Goal: Transaction & Acquisition: Purchase product/service

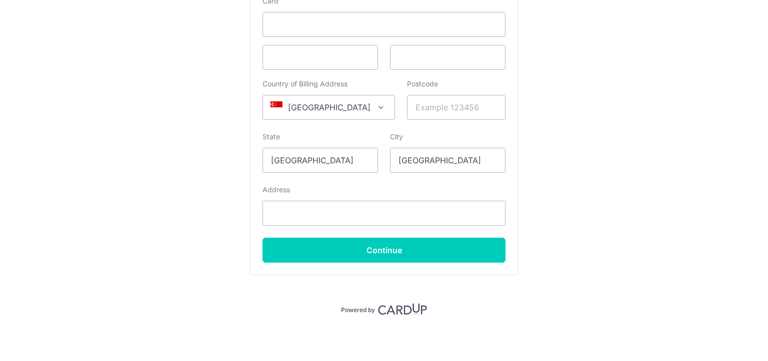
scroll to position [78, 0]
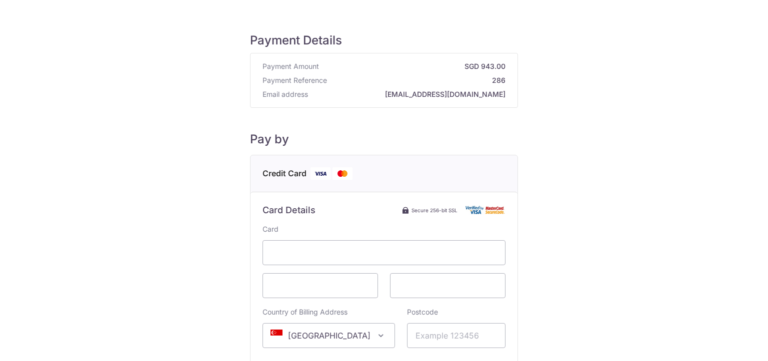
scroll to position [50, 0]
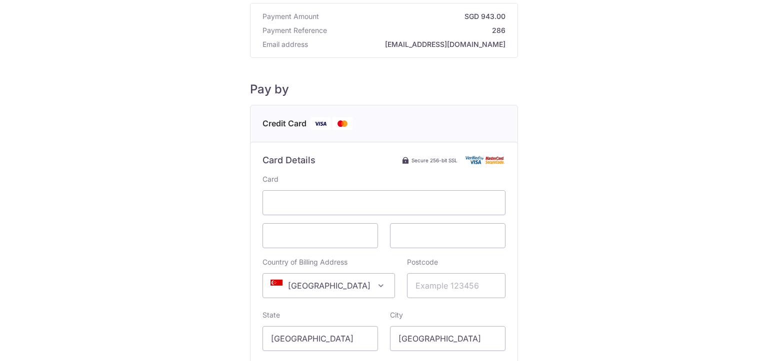
click at [125, 159] on div "Payment Details Payment Amount SGD 943.00 Payment Reference 286 Email address W…" at bounding box center [384, 230] width 720 height 528
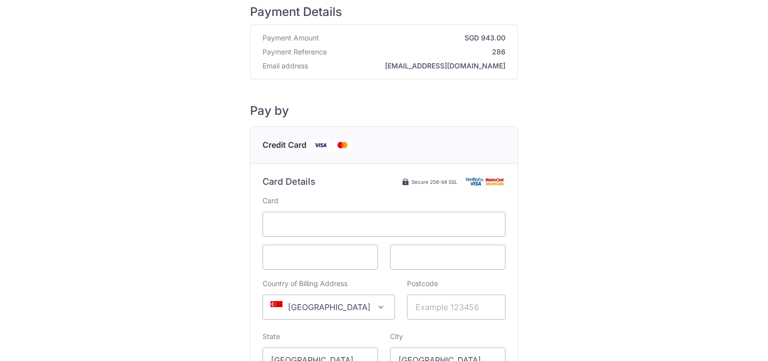
scroll to position [0, 0]
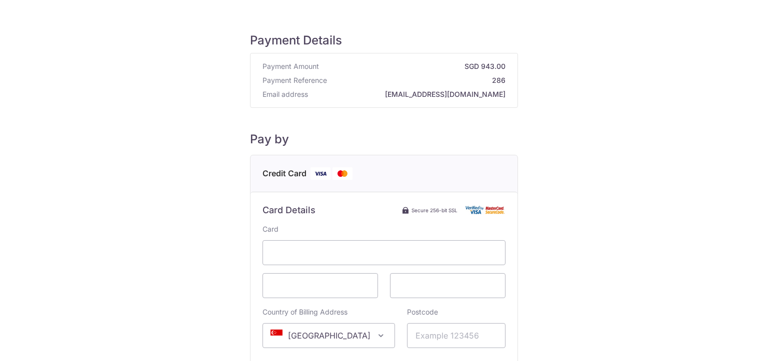
click at [659, 193] on div "Payment Details Payment Amount SGD 943.00 Payment Reference 286 Email address W…" at bounding box center [384, 280] width 720 height 528
click at [113, 104] on div "Payment Details Payment Amount SGD 943.00 Payment Reference 286 Email address W…" at bounding box center [384, 280] width 720 height 528
click at [627, 215] on div "Payment Details Payment Amount SGD 943.00 Payment Reference 286 Email address W…" at bounding box center [384, 280] width 720 height 528
